Goal: Navigation & Orientation: Find specific page/section

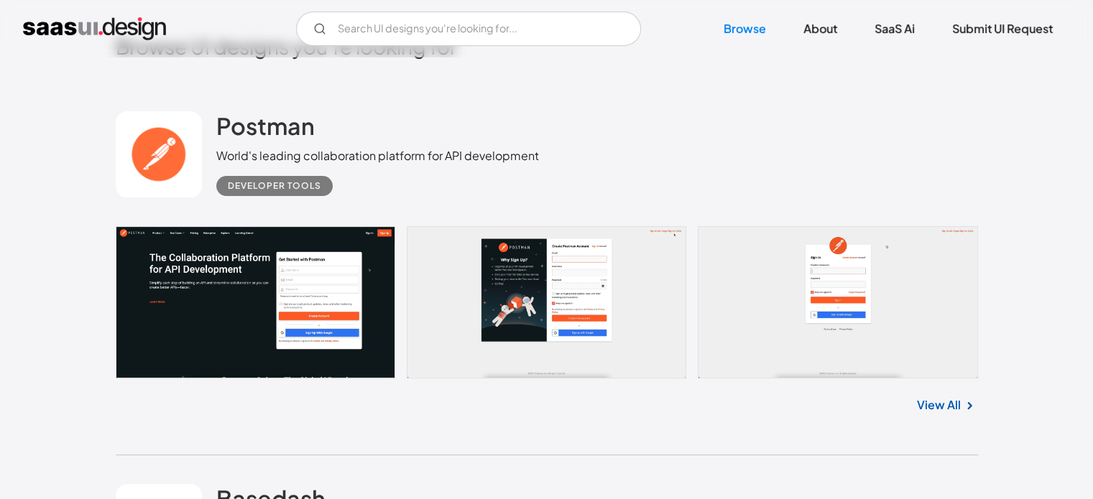
scroll to position [359, 0]
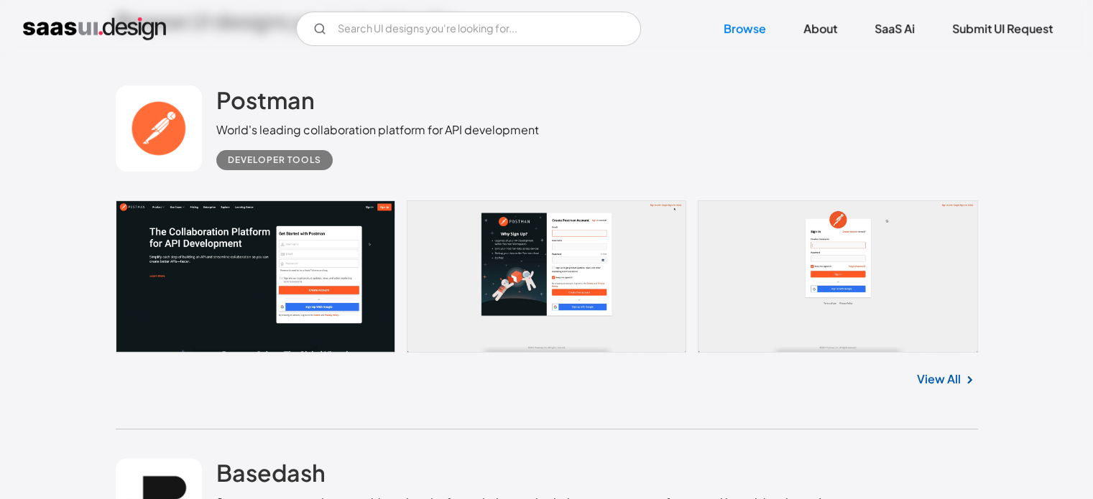
click at [299, 267] on link at bounding box center [547, 276] width 862 height 152
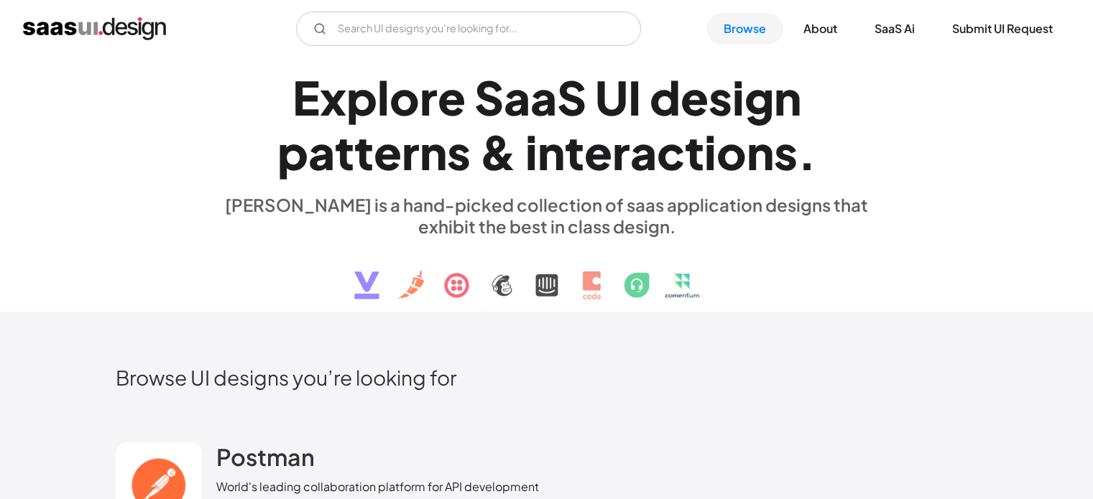
scroll to position [0, 0]
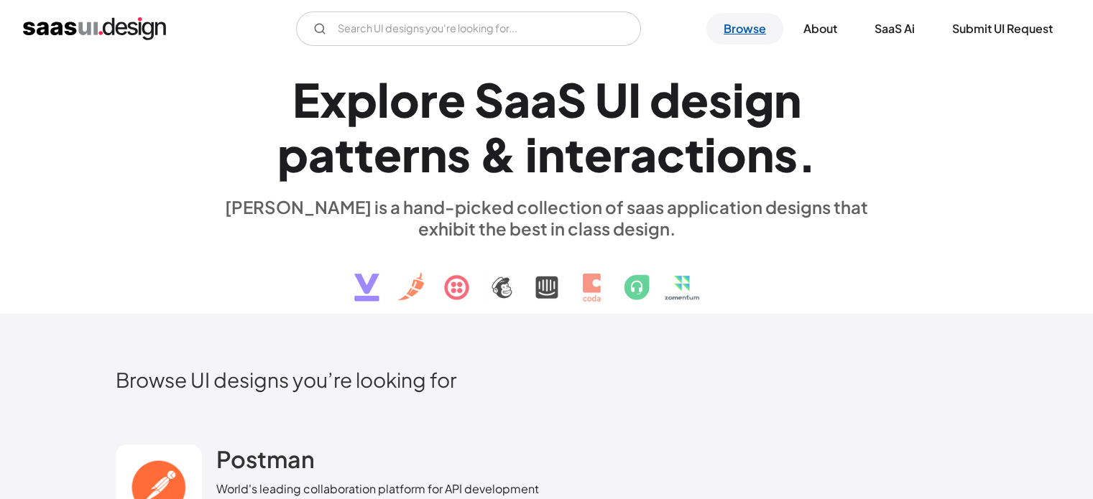
click at [756, 23] on link "Browse" at bounding box center [744, 29] width 77 height 32
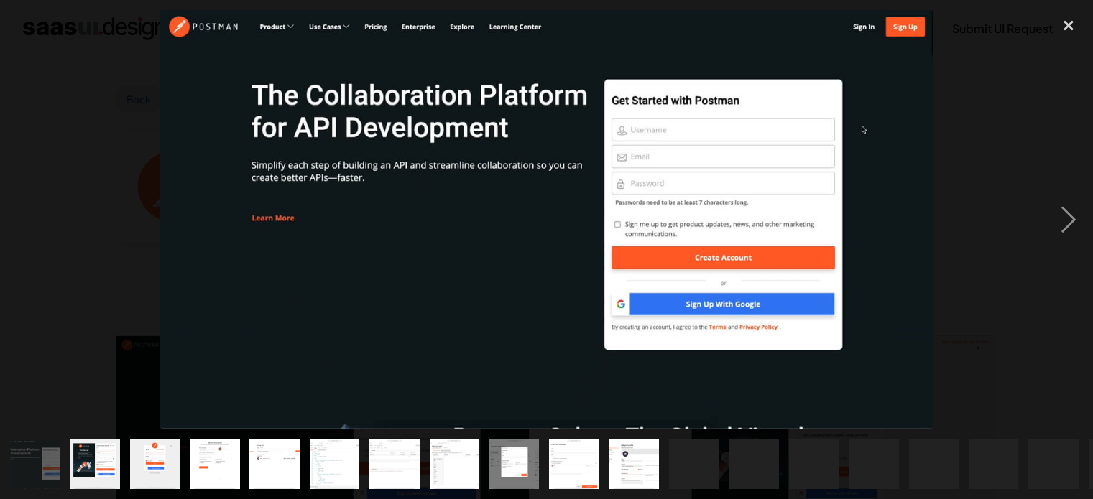
scroll to position [287, 0]
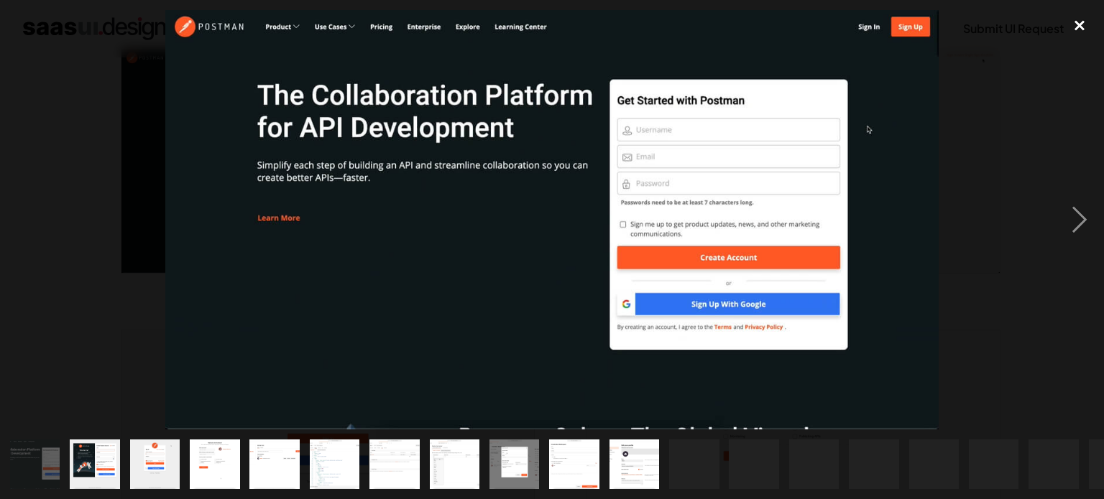
click at [1078, 22] on div "close lightbox" at bounding box center [1079, 26] width 49 height 32
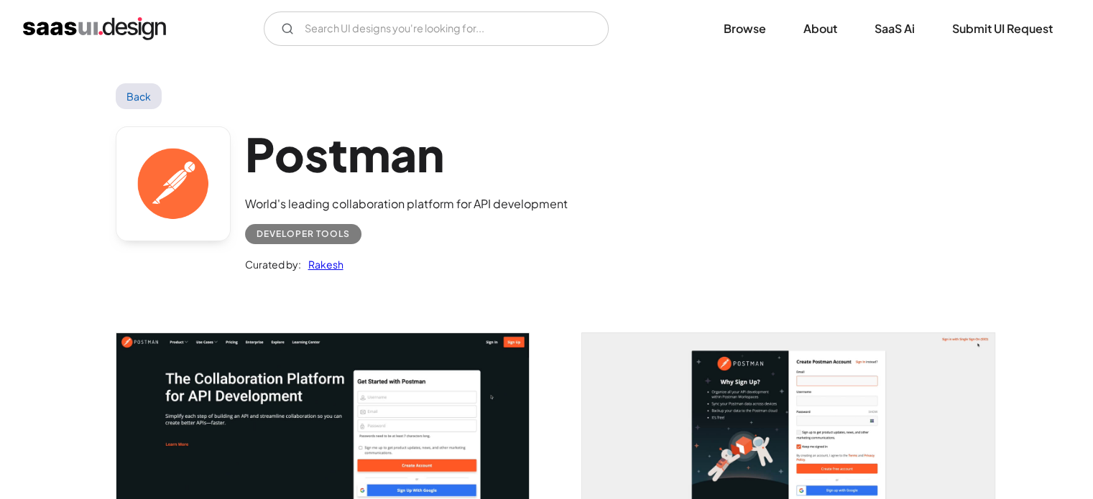
scroll to position [0, 0]
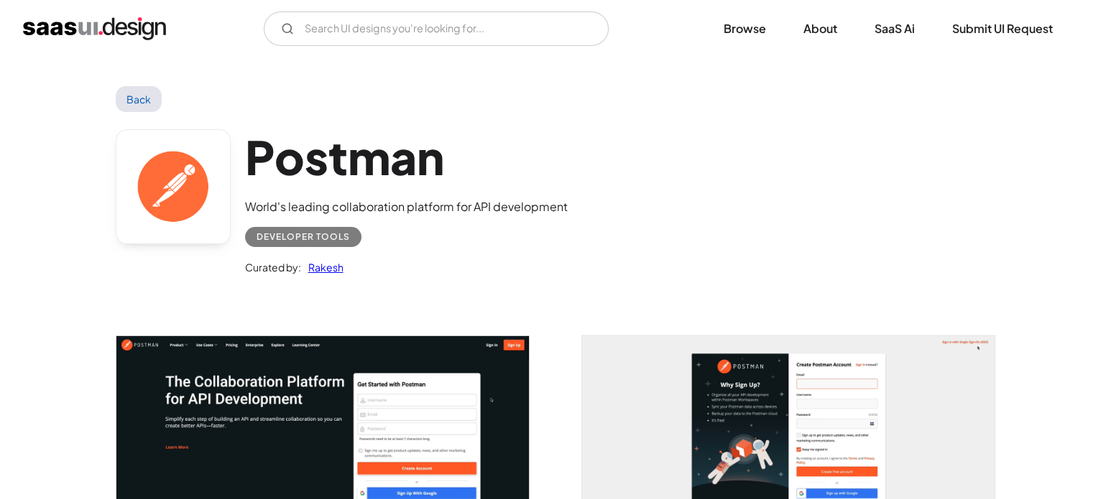
click at [137, 103] on link "Back" at bounding box center [139, 99] width 47 height 26
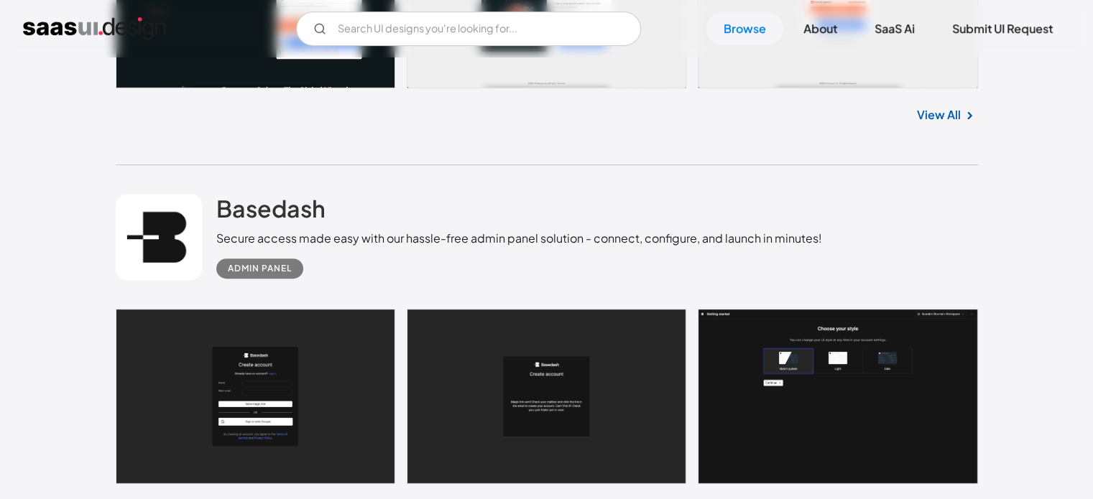
scroll to position [718, 0]
